Goal: Information Seeking & Learning: Learn about a topic

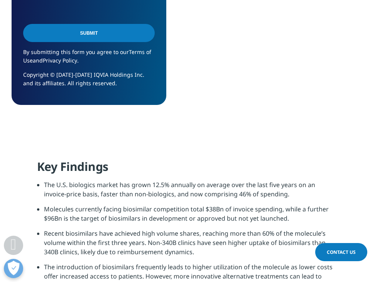
scroll to position [953, 0]
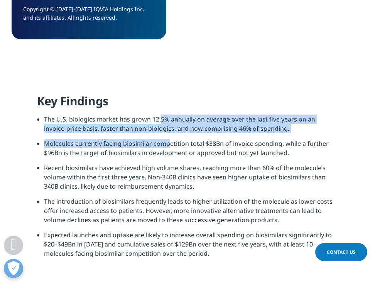
drag, startPoint x: 156, startPoint y: 86, endPoint x: 163, endPoint y: 113, distance: 28.3
click at [163, 115] on ul "The U.S. biologics market has grown 12.5% annually on average over the last fiv…" at bounding box center [187, 189] width 301 height 149
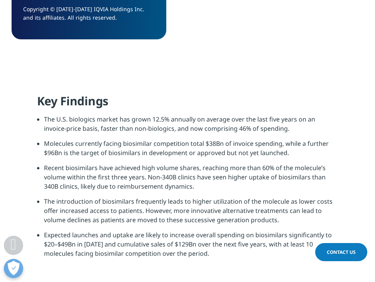
drag, startPoint x: 163, startPoint y: 113, endPoint x: 174, endPoint y: 166, distance: 54.0
click at [174, 166] on li "Recent biosimilars have achieved high volume shares, reaching more than 60% of …" at bounding box center [191, 180] width 294 height 34
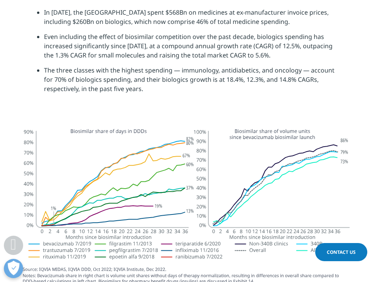
scroll to position [1479, 0]
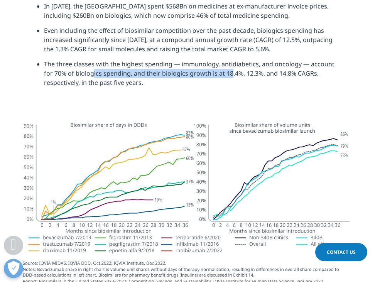
drag, startPoint x: 90, startPoint y: 42, endPoint x: 230, endPoint y: 44, distance: 140.9
click at [230, 59] on li "The three classes with the highest spending — immunology, antidiabetics, and on…" at bounding box center [191, 76] width 294 height 34
drag, startPoint x: 230, startPoint y: 44, endPoint x: 152, endPoint y: 45, distance: 78.0
click at [152, 59] on li "The three classes with the highest spending — immunology, antidiabetics, and on…" at bounding box center [191, 76] width 294 height 34
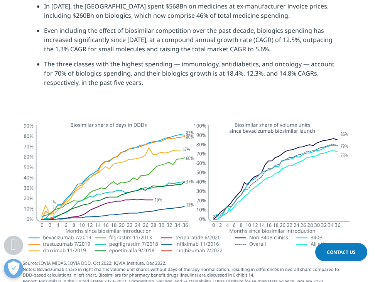
click at [177, 59] on li "The three classes with the highest spending — immunology, antidiabetics, and on…" at bounding box center [191, 76] width 294 height 34
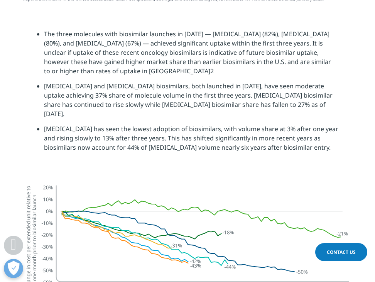
scroll to position [1762, 0]
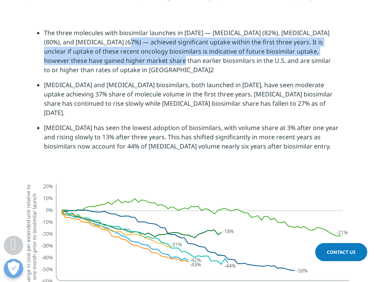
drag, startPoint x: 105, startPoint y: 12, endPoint x: 126, endPoint y: 30, distance: 28.2
click at [126, 30] on li "The three molecules with biosimilar launches in [DATE] — [MEDICAL_DATA] (82%), …" at bounding box center [191, 54] width 294 height 52
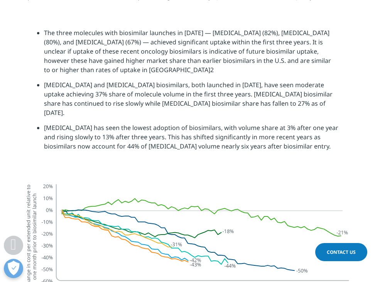
drag, startPoint x: 126, startPoint y: 30, endPoint x: 102, endPoint y: 43, distance: 27.1
click at [102, 43] on li "The three molecules with biosimilar launches in [DATE] — [MEDICAL_DATA] (82%), …" at bounding box center [191, 54] width 294 height 52
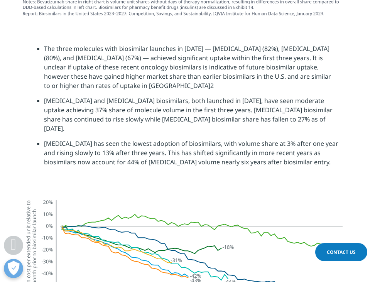
scroll to position [1752, 0]
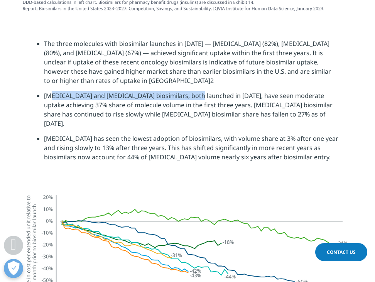
drag, startPoint x: 46, startPoint y: 68, endPoint x: 184, endPoint y: 63, distance: 138.2
click at [184, 91] on li "[MEDICAL_DATA] and [MEDICAL_DATA] biosimilars, both launched in [DATE], have se…" at bounding box center [191, 112] width 294 height 43
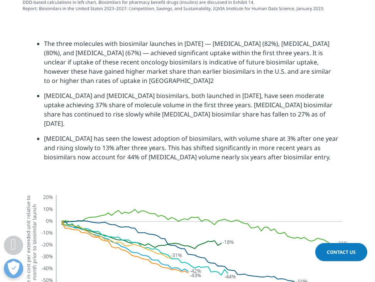
drag, startPoint x: 184, startPoint y: 63, endPoint x: 209, endPoint y: 73, distance: 27.4
click at [209, 91] on li "[MEDICAL_DATA] and [MEDICAL_DATA] biosimilars, both launched in [DATE], have se…" at bounding box center [191, 112] width 294 height 43
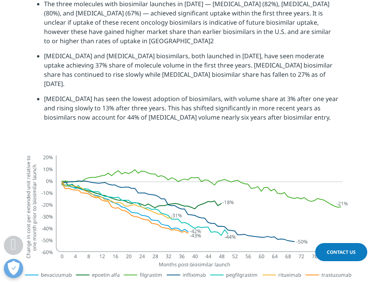
scroll to position [1792, 0]
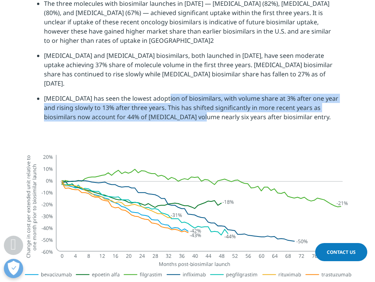
drag, startPoint x: 157, startPoint y: 56, endPoint x: 178, endPoint y: 83, distance: 33.5
click at [178, 94] on li "[MEDICAL_DATA] has seen the lowest adoption of biosimilars, with volume share a…" at bounding box center [191, 111] width 294 height 34
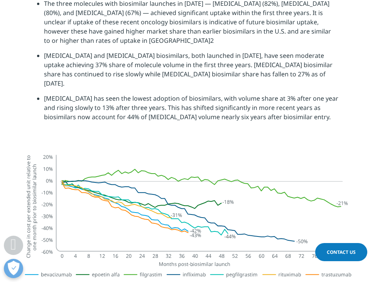
drag, startPoint x: 178, startPoint y: 83, endPoint x: 185, endPoint y: 105, distance: 23.4
click at [185, 105] on section "The three molecules with biosimilar launches in [DATE] — [MEDICAL_DATA] (82%), …" at bounding box center [187, 63] width 375 height 167
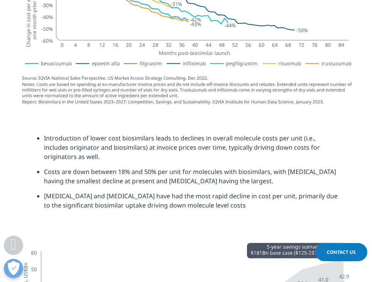
scroll to position [2003, 0]
drag, startPoint x: 70, startPoint y: 99, endPoint x: 105, endPoint y: 118, distance: 39.7
click at [105, 133] on li "Introduction of lower cost biosimilars leads to declines in overall molecule co…" at bounding box center [191, 150] width 294 height 34
drag, startPoint x: 105, startPoint y: 118, endPoint x: 109, endPoint y: 136, distance: 17.8
click at [109, 167] on li "Costs are down between 18% and 50% per unit for molecules with biosimilars, wit…" at bounding box center [191, 179] width 294 height 24
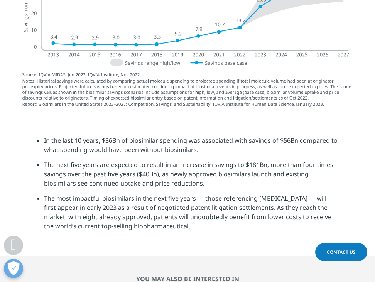
scroll to position [2332, 0]
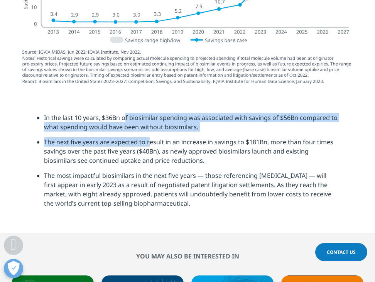
drag, startPoint x: 108, startPoint y: 75, endPoint x: 136, endPoint y: 108, distance: 43.3
click at [136, 113] on ul "In the last 10 years, $36Bn of biosimilar spending was associated with savings …" at bounding box center [187, 163] width 301 height 101
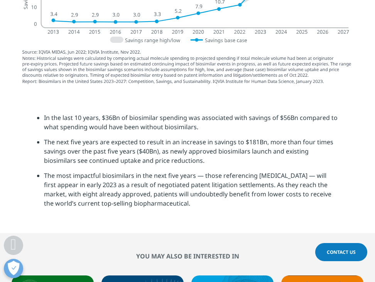
drag, startPoint x: 136, startPoint y: 108, endPoint x: 138, endPoint y: 141, distance: 32.5
click at [138, 171] on li "The most impactful biosimilars in the next five years — those referencing [MEDI…" at bounding box center [191, 192] width 294 height 43
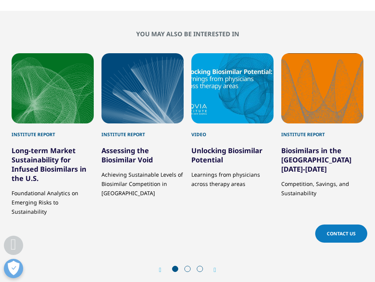
scroll to position [2565, 0]
